Goal: Find specific page/section: Find specific page/section

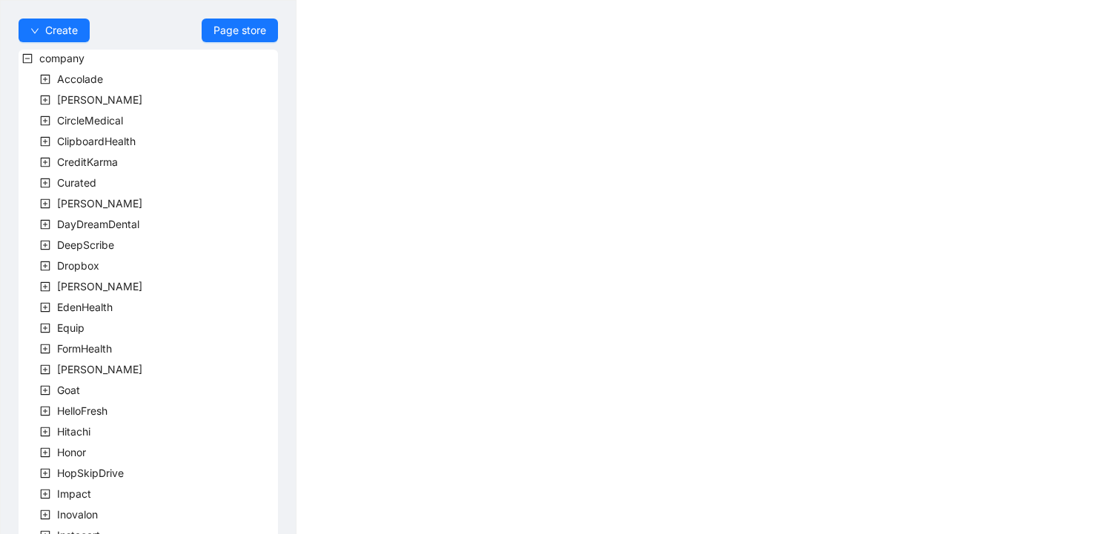
scroll to position [426, 0]
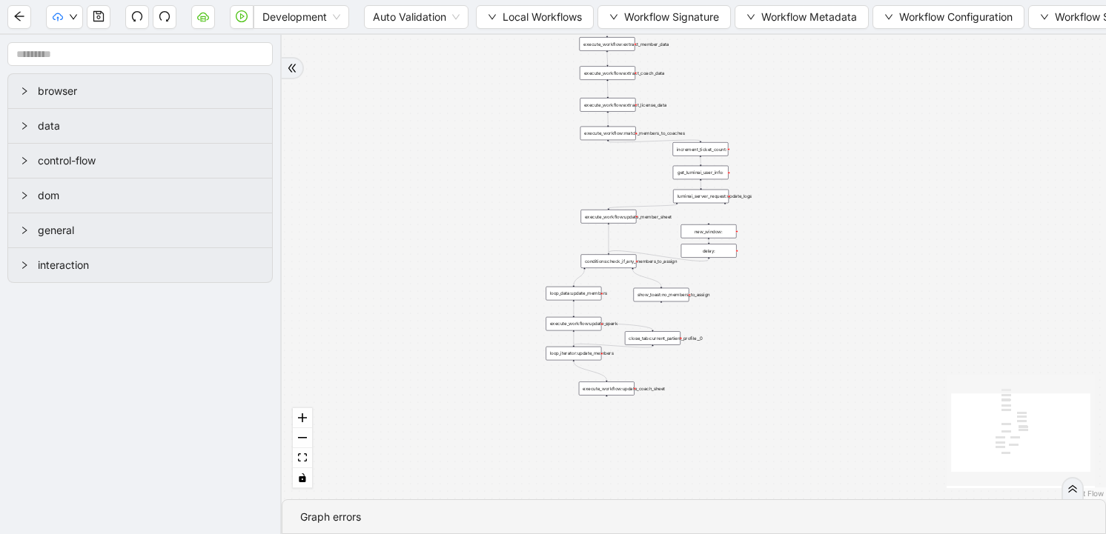
drag, startPoint x: 568, startPoint y: 84, endPoint x: 363, endPoint y: 176, distance: 225.2
click at [363, 176] on div "trigger execute_workflow:extract_member_data execute_workflow:extract_coach_dat…" at bounding box center [694, 267] width 824 height 465
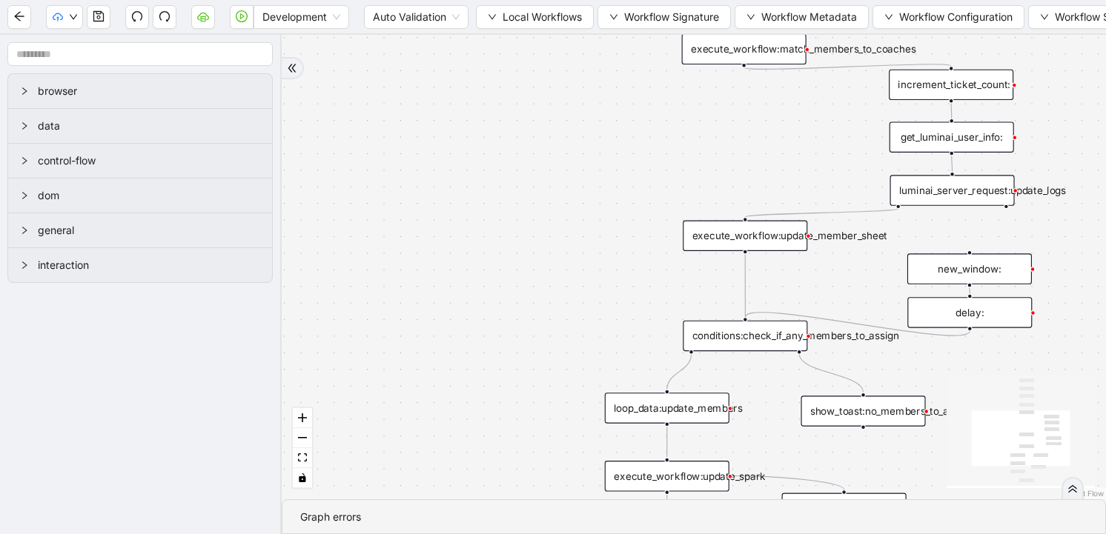
drag, startPoint x: 505, startPoint y: 205, endPoint x: 405, endPoint y: 122, distance: 130.5
click at [405, 122] on div "trigger execute_workflow:extract_member_data execute_workflow:extract_coach_dat…" at bounding box center [694, 267] width 824 height 465
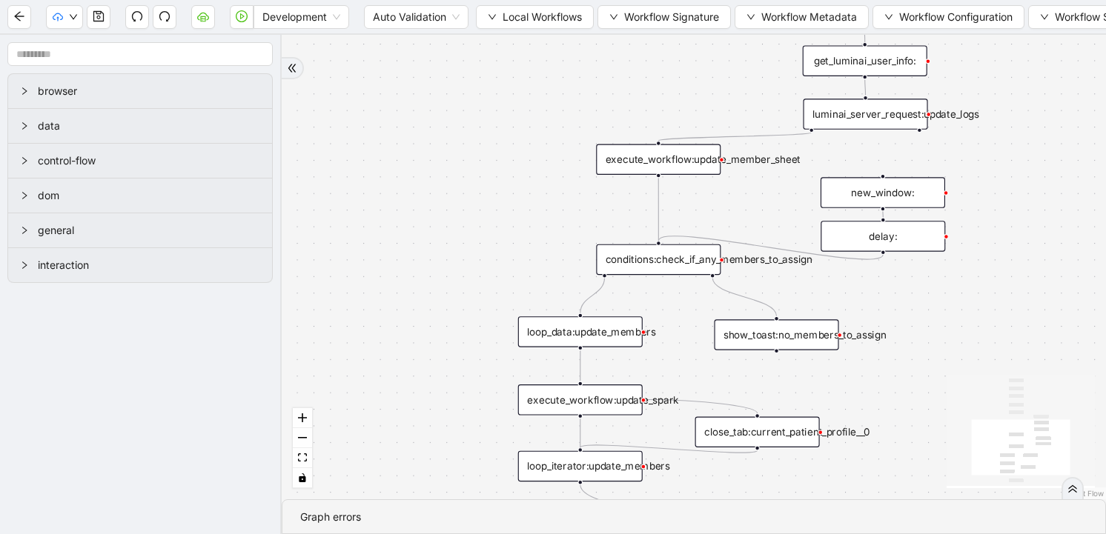
drag, startPoint x: 442, startPoint y: 109, endPoint x: 382, endPoint y: 244, distance: 147.9
click at [383, 244] on div "trigger execute_workflow:extract_member_data execute_workflow:extract_coach_dat…" at bounding box center [694, 267] width 824 height 465
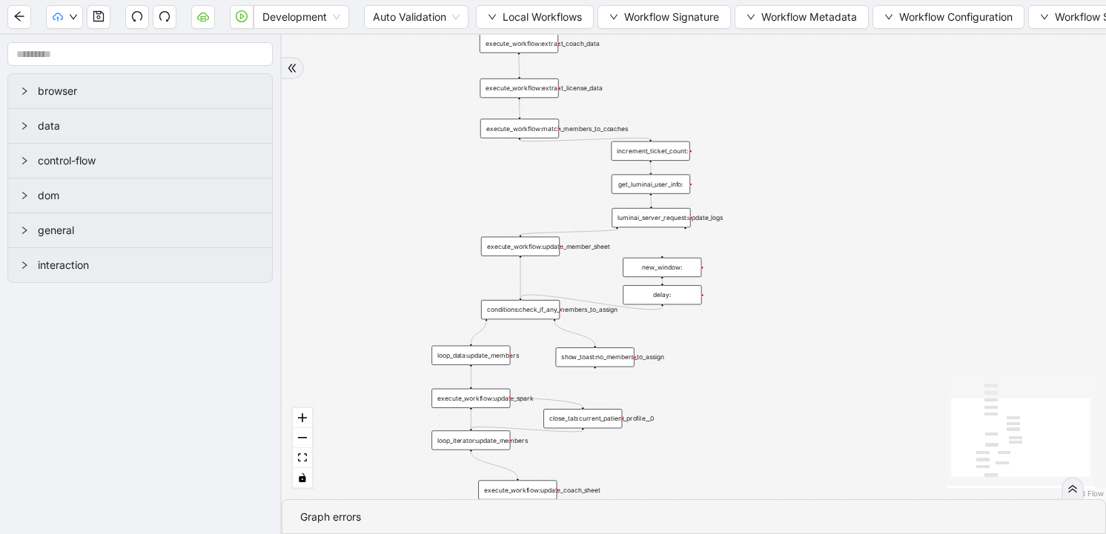
drag, startPoint x: 409, startPoint y: 212, endPoint x: 418, endPoint y: 191, distance: 22.6
click at [418, 191] on div "trigger execute_workflow:extract_member_data execute_workflow:extract_coach_dat…" at bounding box center [694, 267] width 824 height 465
drag, startPoint x: 347, startPoint y: 164, endPoint x: 347, endPoint y: 126, distance: 37.8
click at [347, 126] on div "trigger execute_workflow:extract_member_data execute_workflow:extract_coach_dat…" at bounding box center [694, 267] width 824 height 465
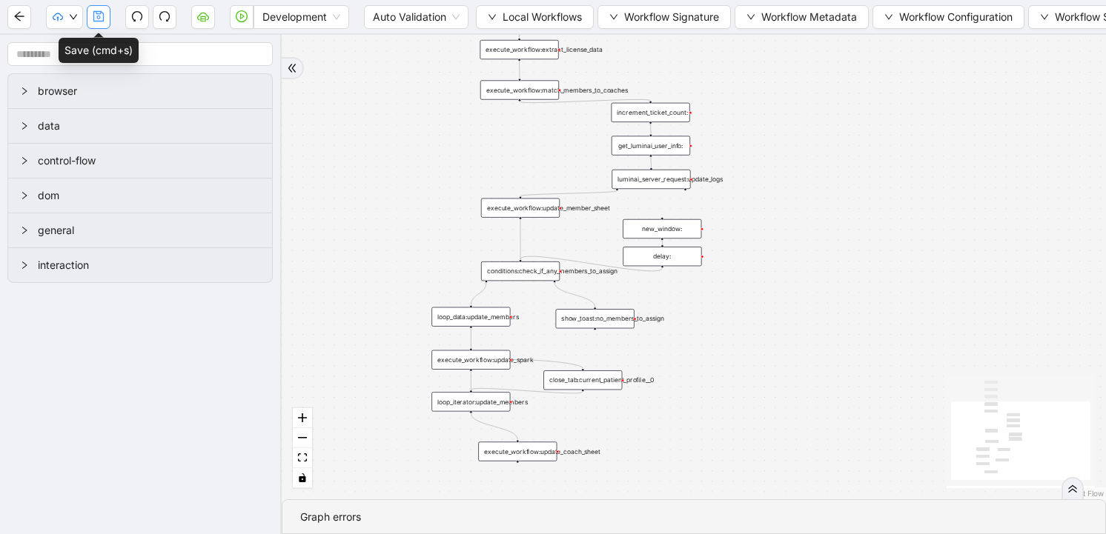
click at [94, 17] on icon "save" at bounding box center [99, 16] width 12 height 12
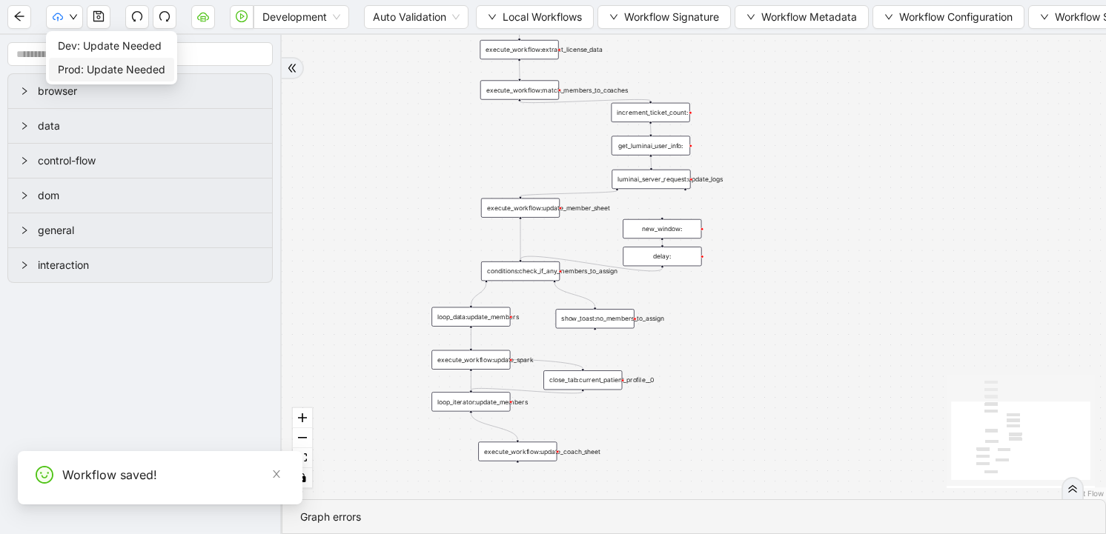
click at [66, 67] on span "Prod: Update Needed" at bounding box center [111, 70] width 107 height 16
